Goal: Task Accomplishment & Management: Use online tool/utility

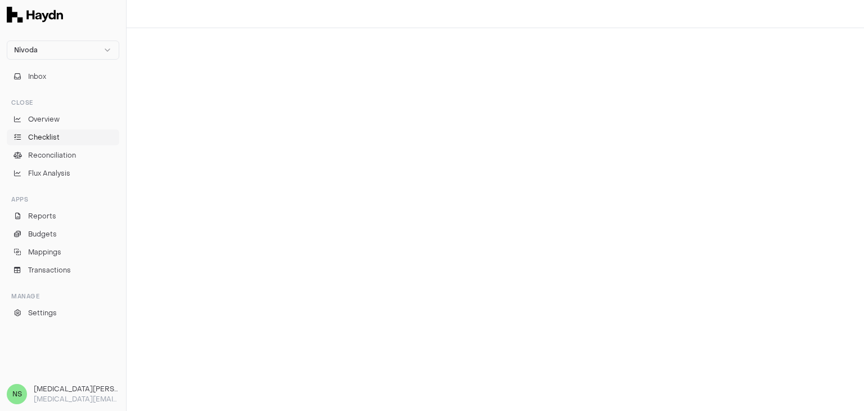
click at [63, 133] on link "Checklist" at bounding box center [63, 137] width 112 height 16
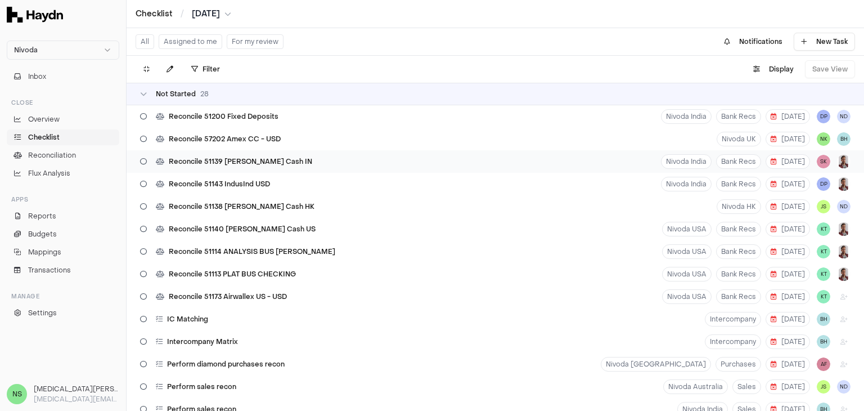
click at [637, 160] on div "Reconcile 51139 [PERSON_NAME] Cash IN Nivoda India Bank Recs [DATE] SK" at bounding box center [495, 161] width 737 height 22
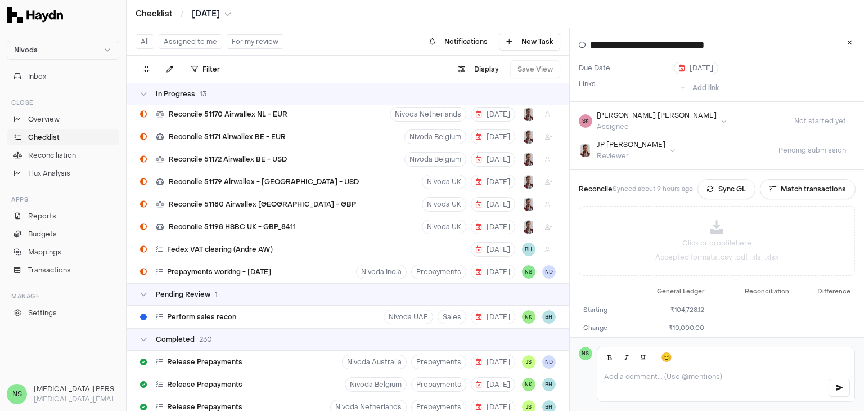
scroll to position [787, 0]
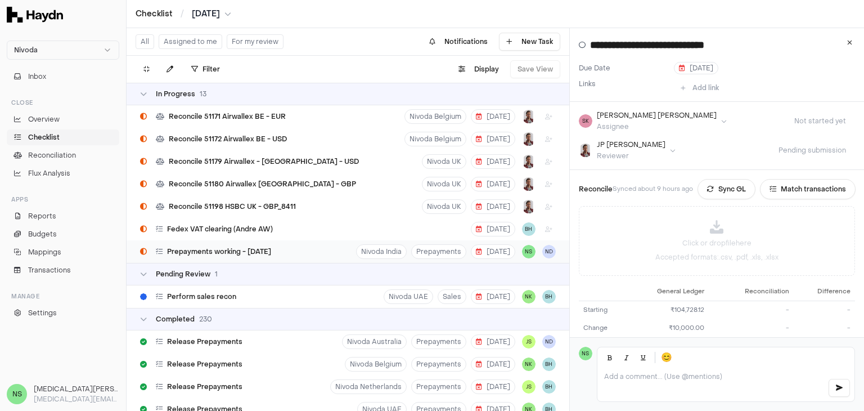
click at [292, 253] on div "Prepayments working - [DATE] Nivoda India Prepayments [DATE] NS [GEOGRAPHIC_DAT…" at bounding box center [348, 251] width 443 height 22
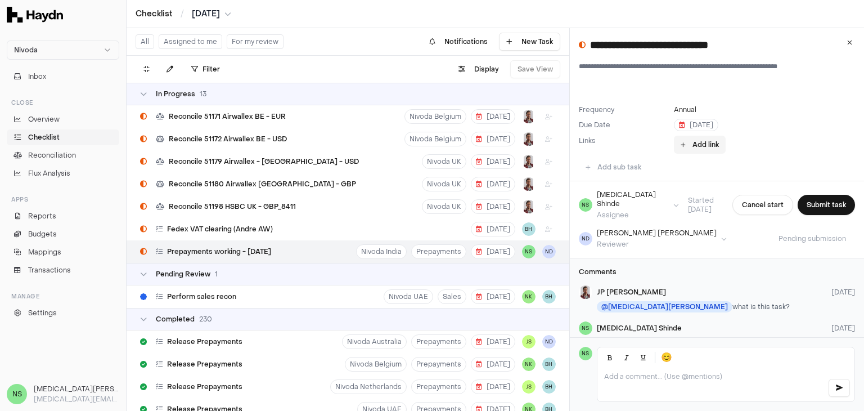
click at [686, 147] on button "Add link" at bounding box center [700, 145] width 52 height 18
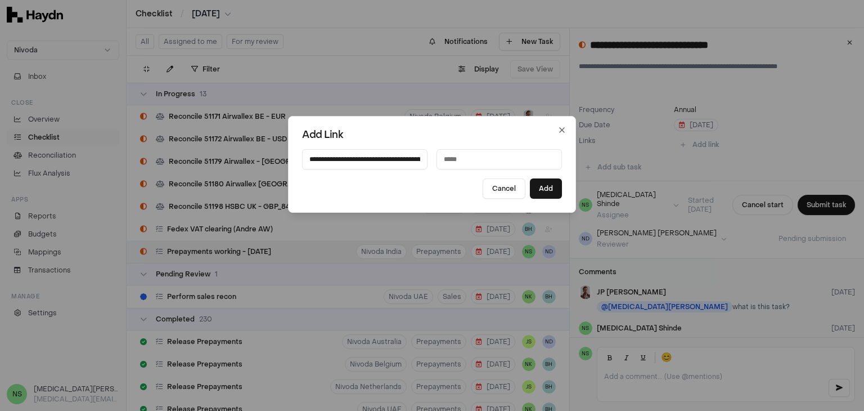
scroll to position [0, 270]
type input "**********"
click at [461, 155] on input at bounding box center [498, 159] width 125 height 20
type input "**********"
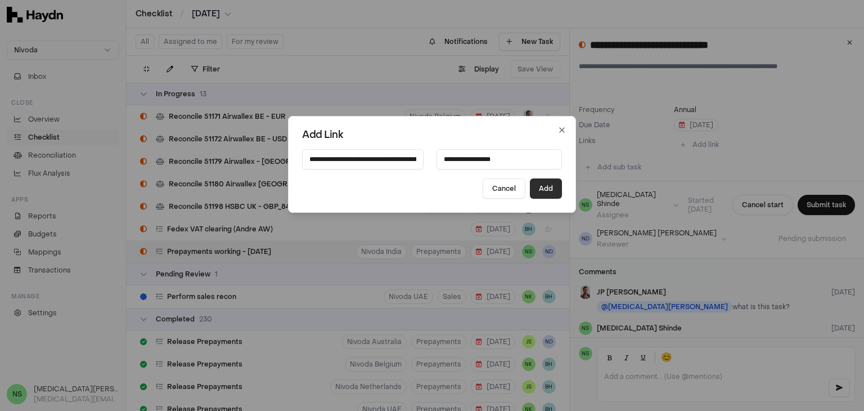
click at [540, 194] on button "Add" at bounding box center [546, 188] width 32 height 20
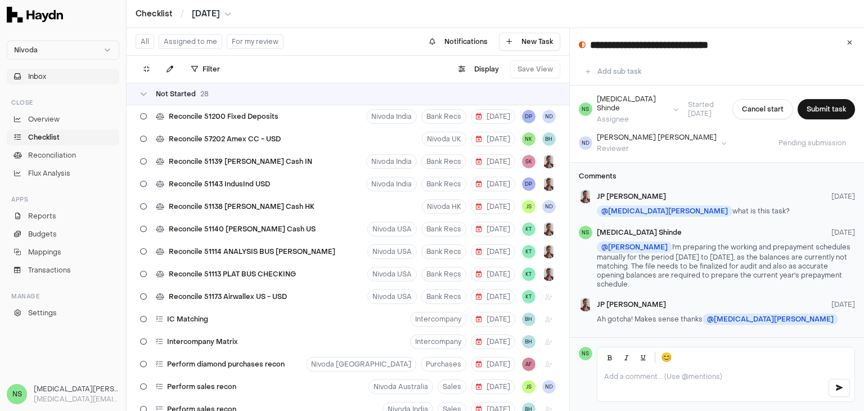
click at [65, 78] on button "Inbox" at bounding box center [63, 77] width 112 height 16
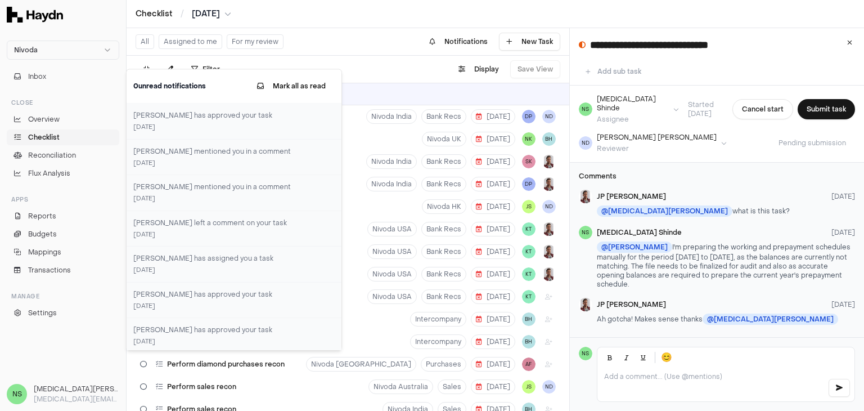
click at [78, 143] on link "Checklist" at bounding box center [63, 137] width 112 height 16
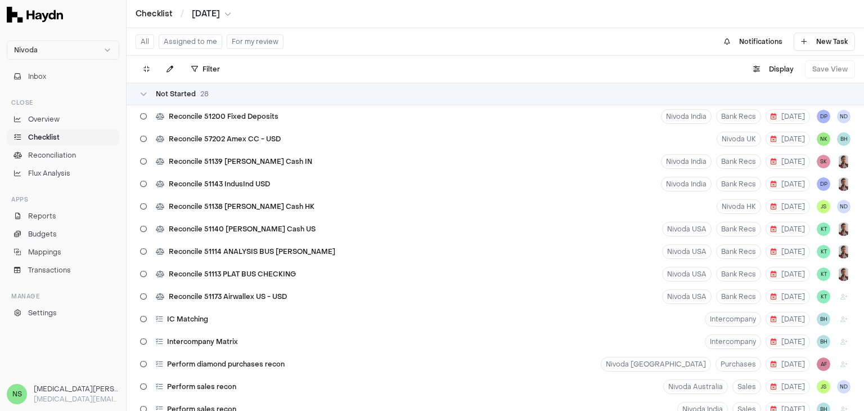
click at [209, 47] on button "Assigned to me" at bounding box center [191, 41] width 64 height 15
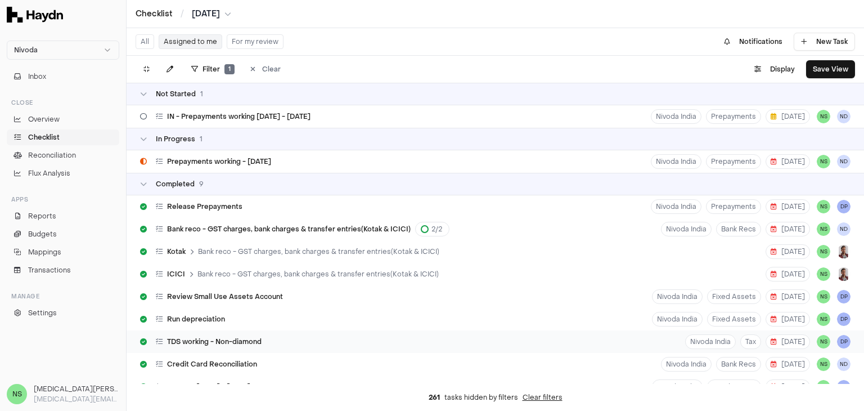
scroll to position [36, 0]
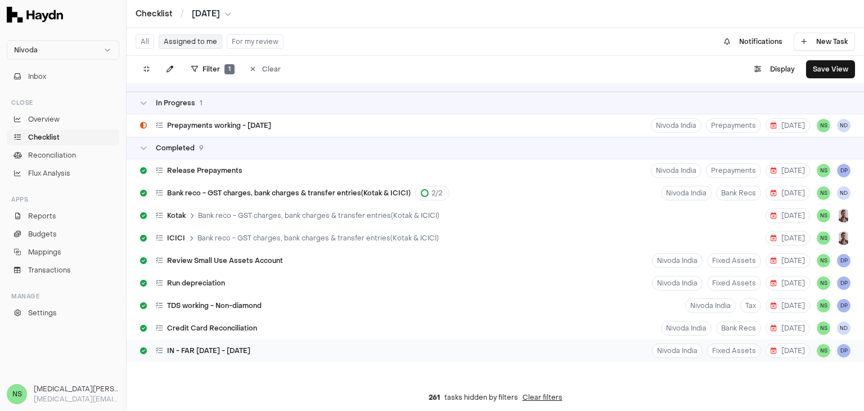
click at [444, 348] on div "IN - FAR [DATE] - [DATE] Nivoda India Fixed Assets [DATE] NS DP" at bounding box center [495, 350] width 737 height 22
